Goal: Transaction & Acquisition: Download file/media

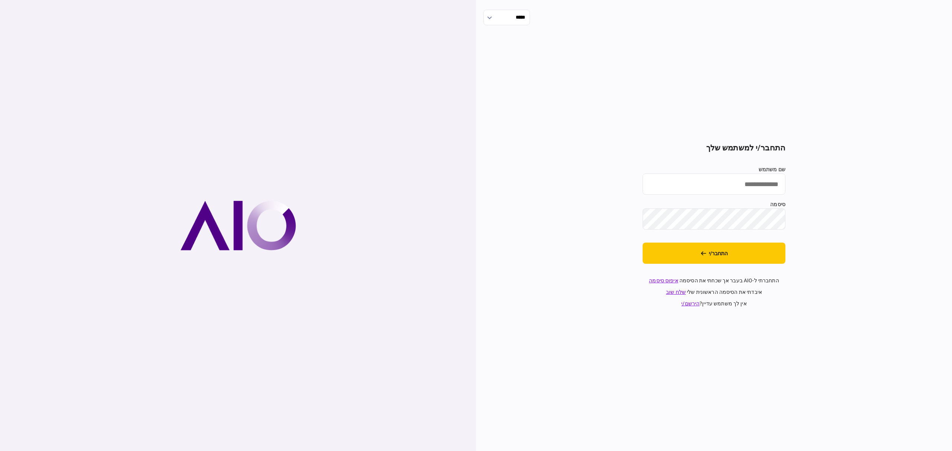
type input "**********"
click at [701, 251] on icon "התחבר/י" at bounding box center [704, 253] width 6 height 5
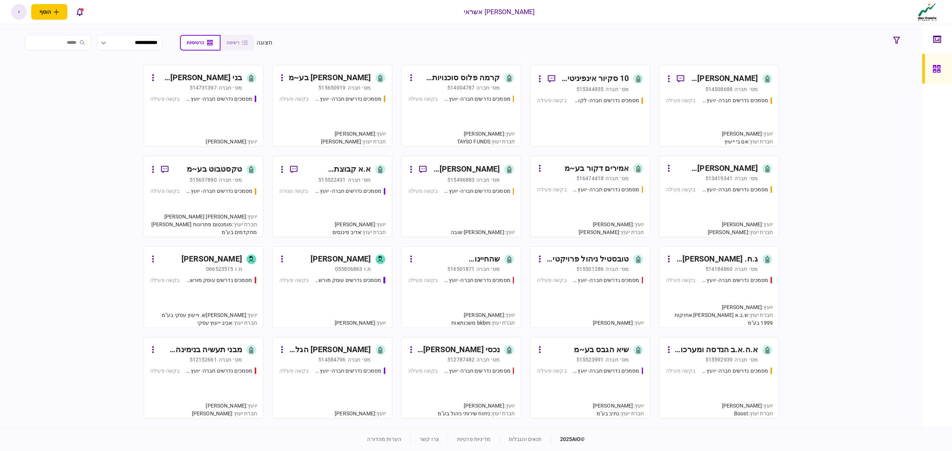
click at [367, 104] on div "מסמכים נדרשים חברה- יועץ - תהליך חברה בקשה פעילה" at bounding box center [332, 117] width 106 height 45
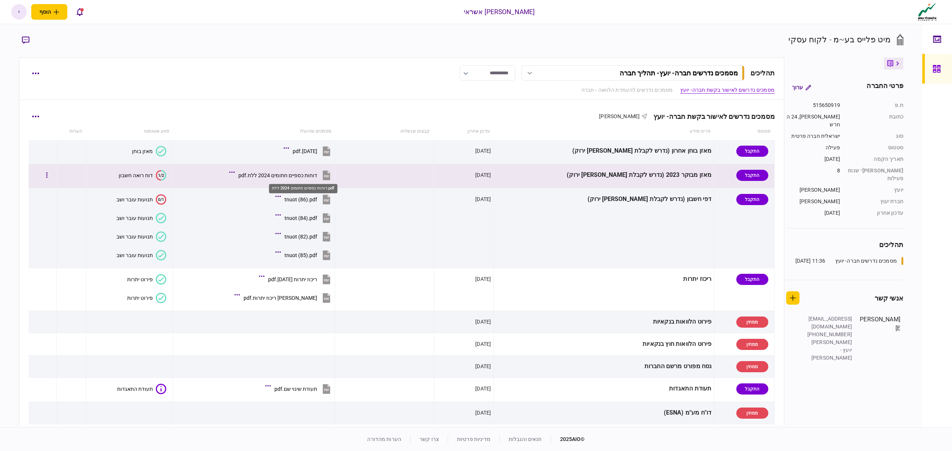
click at [310, 177] on div "דוחות כספיים חתומים 2024 ללת.pdf" at bounding box center [277, 176] width 79 height 6
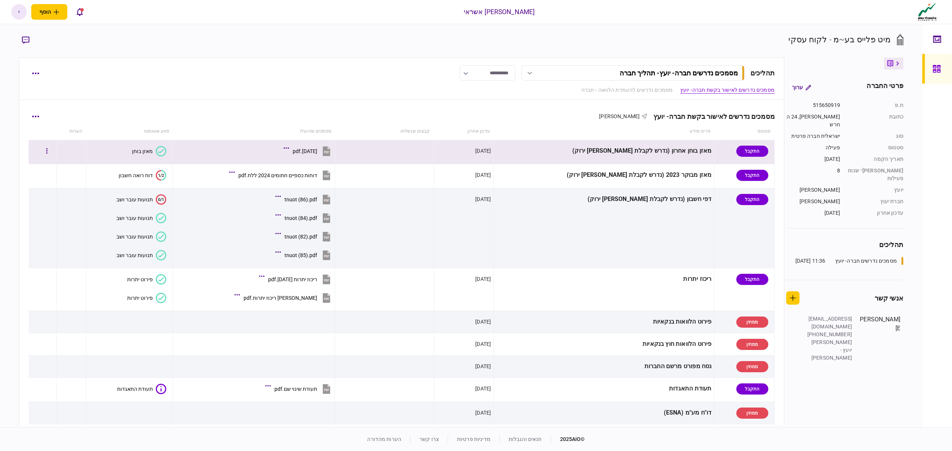
click at [317, 154] on div "[DATE].pdf" at bounding box center [305, 151] width 25 height 6
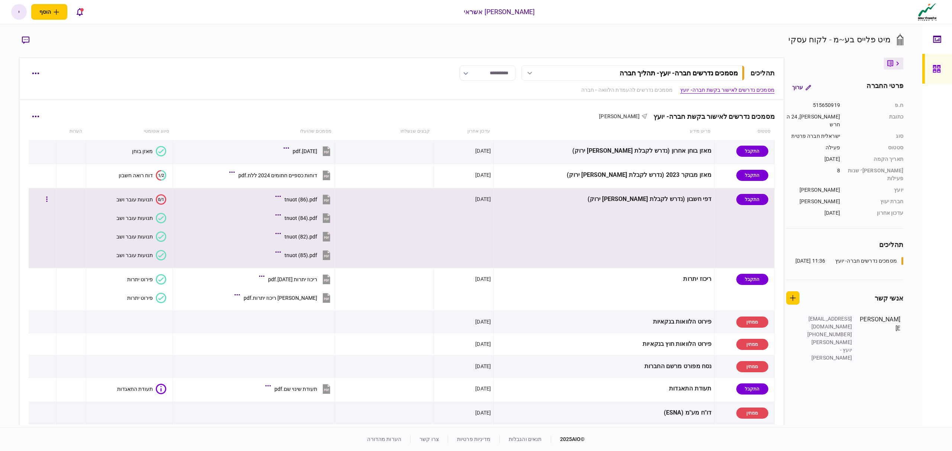
click at [318, 197] on button "tnuot (86).pdf" at bounding box center [304, 199] width 55 height 17
click at [317, 216] on div "tnuot (84).pdf" at bounding box center [300, 218] width 33 height 6
click at [329, 204] on button "tnuot (86).pdf" at bounding box center [304, 199] width 55 height 17
click at [316, 219] on div "tnuot (84).pdf" at bounding box center [300, 218] width 33 height 6
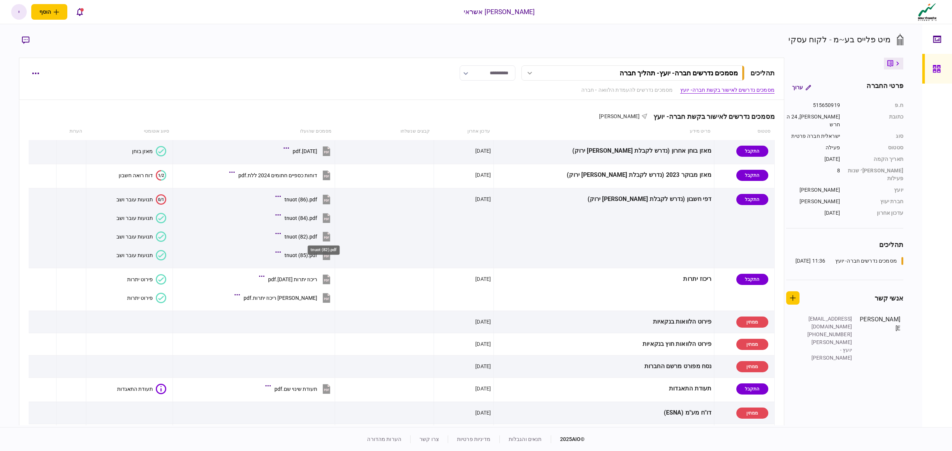
click at [317, 241] on div "tnuot (82).pdf" at bounding box center [323, 248] width 33 height 15
click at [42, 122] on button "button" at bounding box center [35, 116] width 13 height 13
click at [42, 180] on span "הורד מסמכים" at bounding box center [41, 180] width 34 height 9
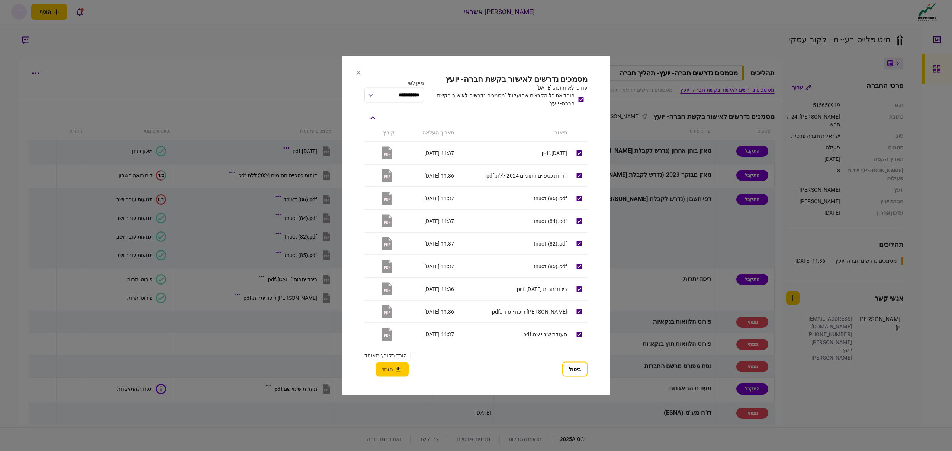
click at [358, 73] on icon at bounding box center [358, 73] width 4 height 4
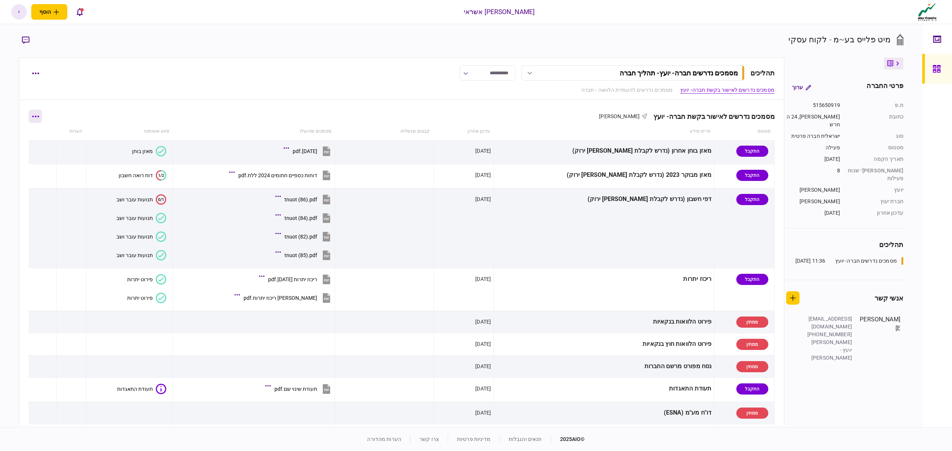
click at [39, 116] on icon "button" at bounding box center [35, 117] width 7 height 2
click at [33, 185] on span "הורד מסמכים" at bounding box center [41, 180] width 34 height 9
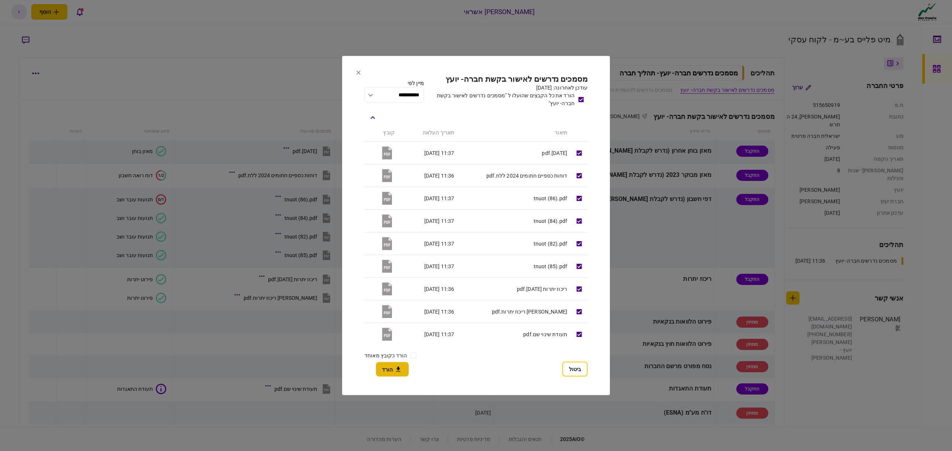
click at [384, 371] on button "הורד" at bounding box center [392, 370] width 33 height 15
